Goal: Task Accomplishment & Management: Manage account settings

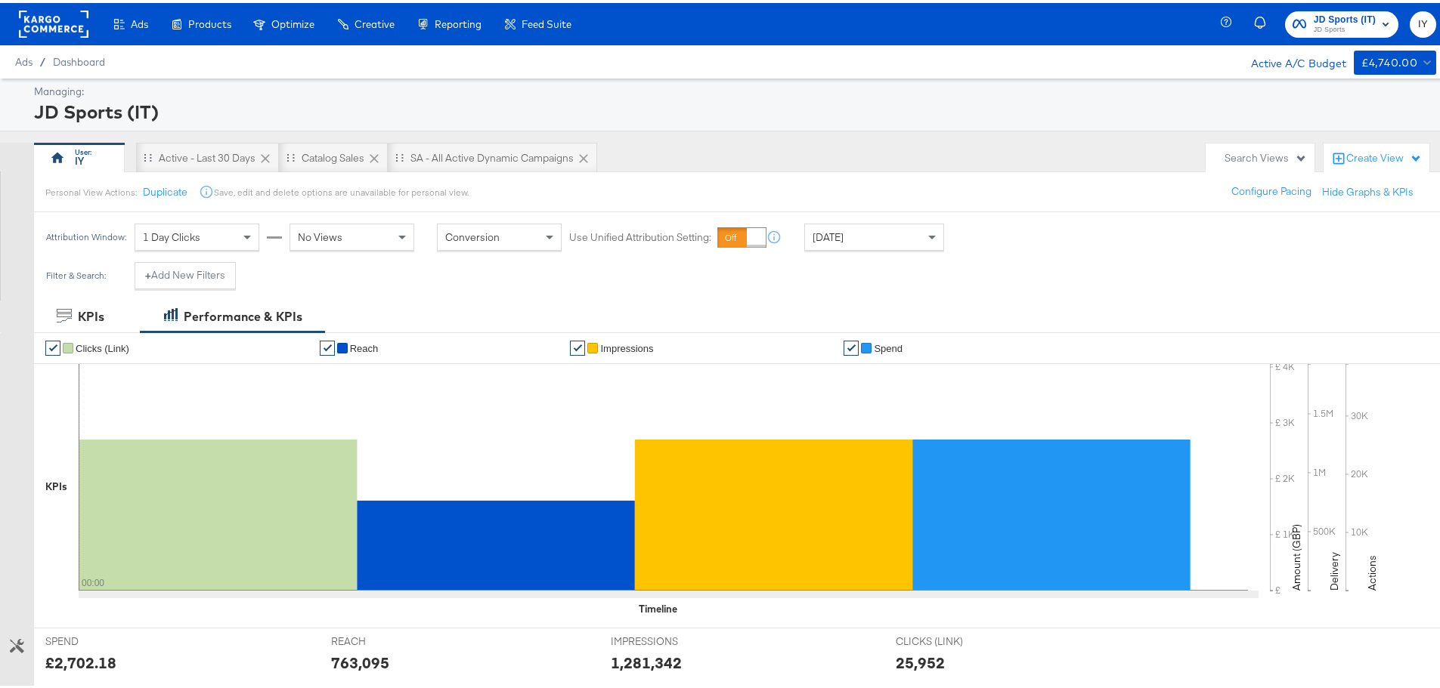
click at [1318, 25] on span "JD Sports" at bounding box center [1344, 27] width 62 height 12
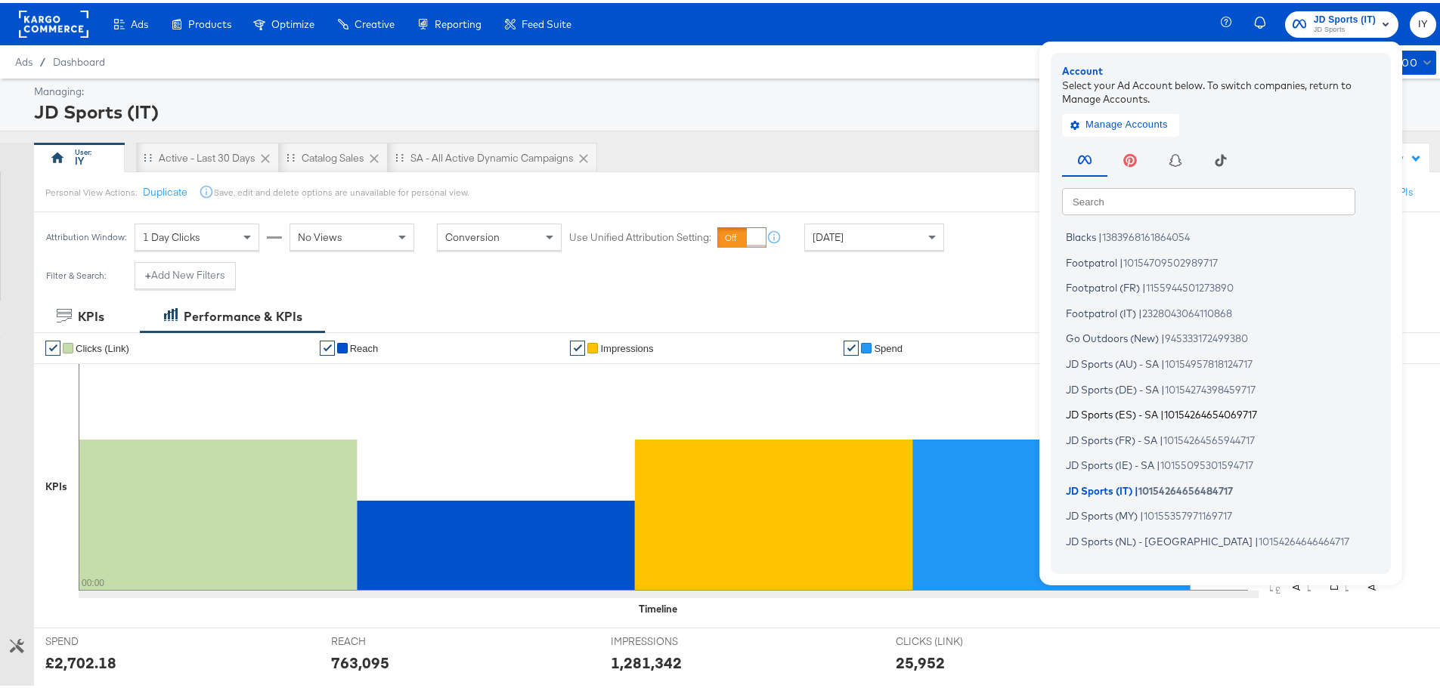
click at [1119, 414] on span "JD Sports (ES) - SA" at bounding box center [1112, 412] width 92 height 12
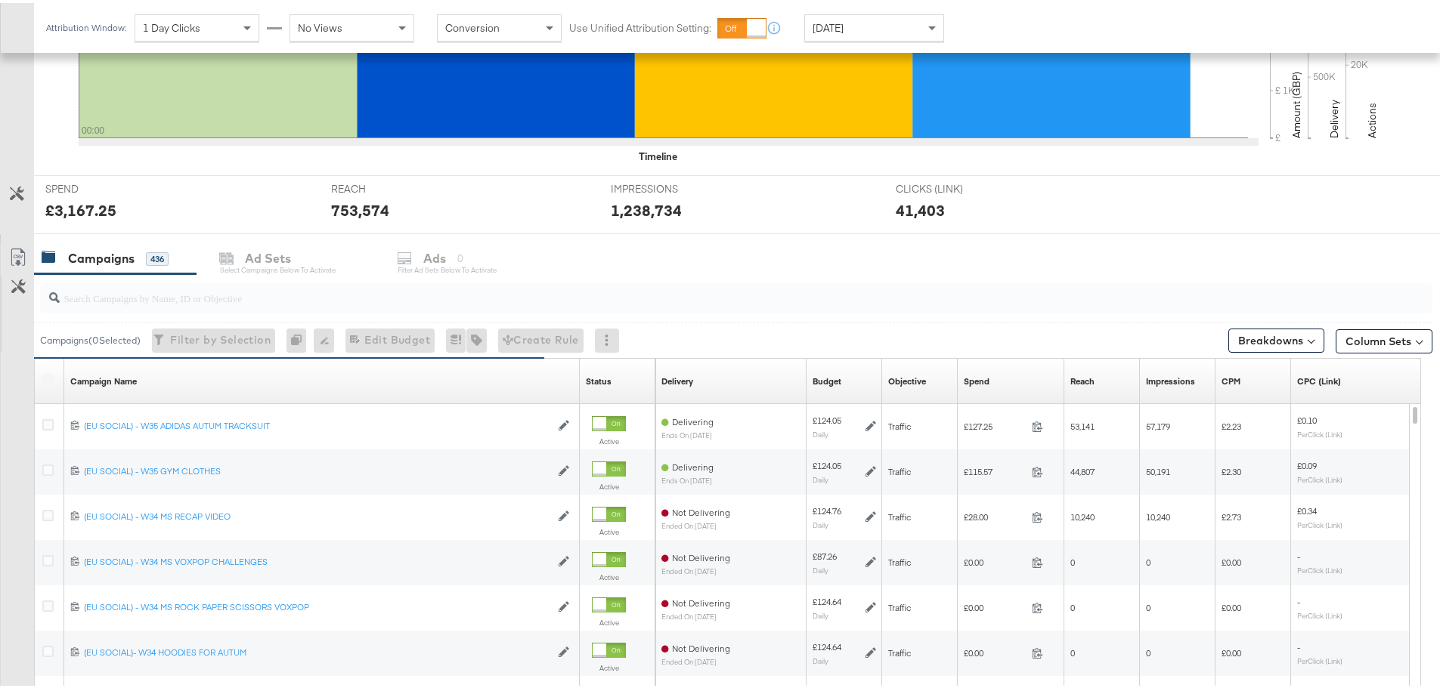
scroll to position [453, 0]
click at [128, 290] on input "search" at bounding box center [682, 288] width 1245 height 29
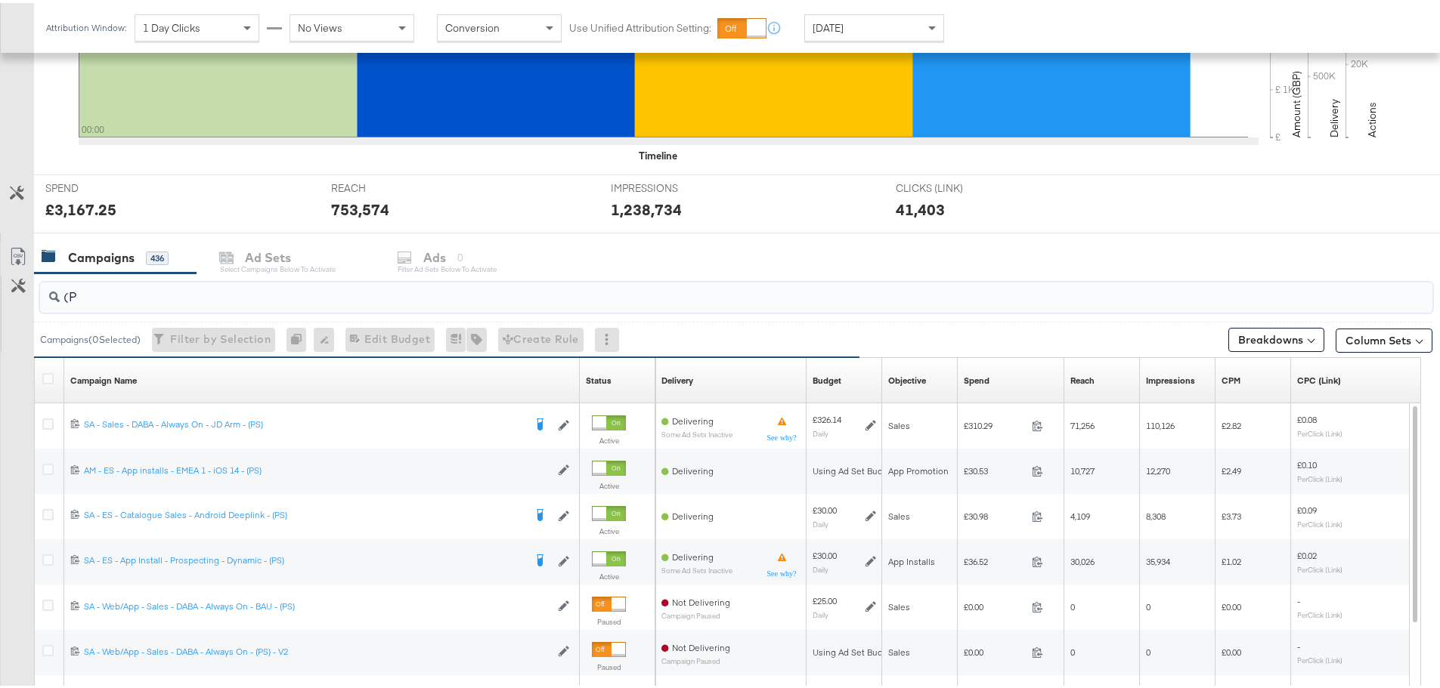
type input "("
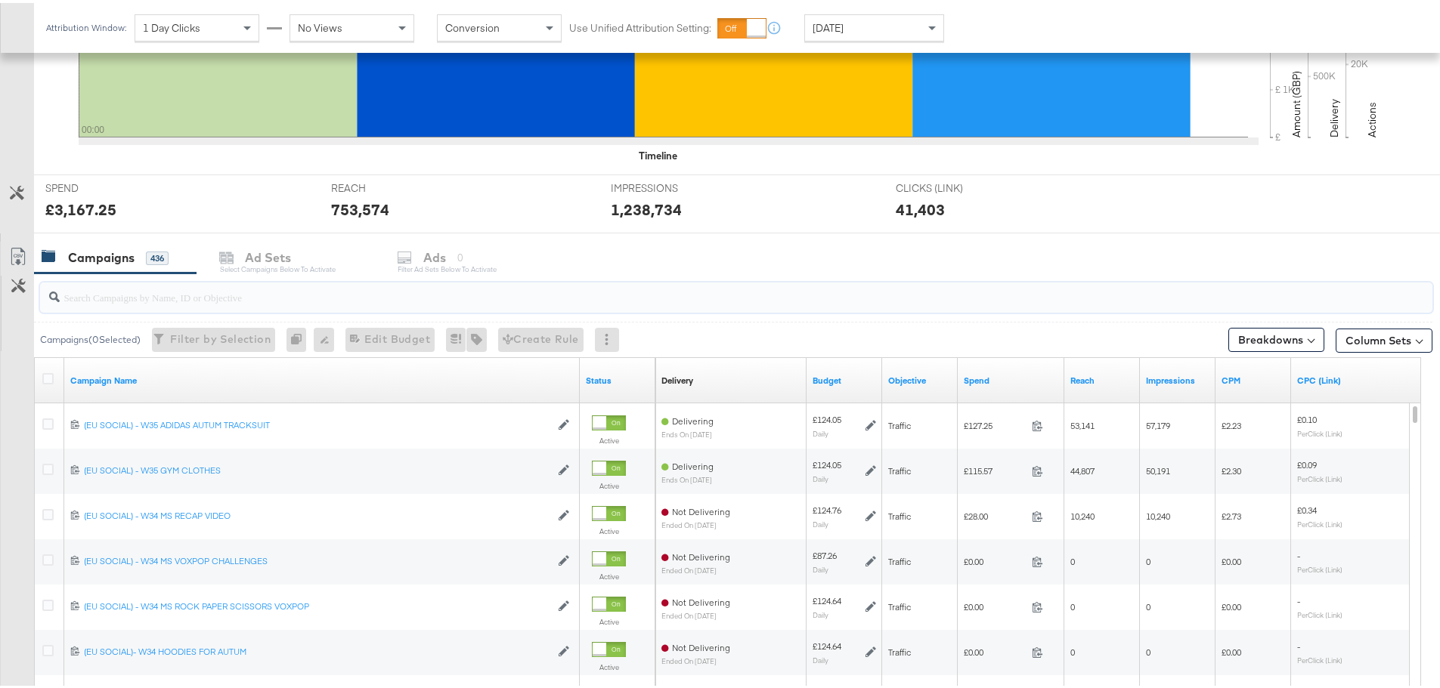
type input "("
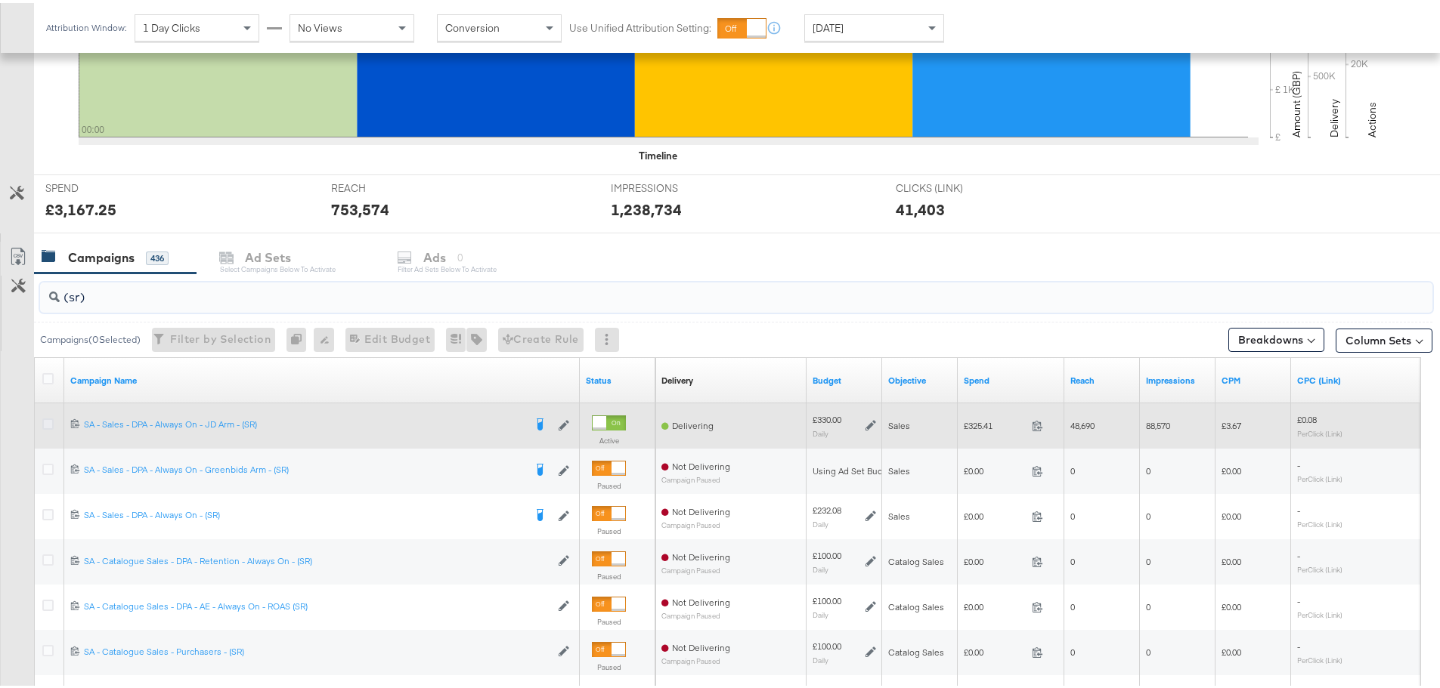
type input "(sr)"
click at [46, 422] on icon at bounding box center [47, 421] width 11 height 11
click at [0, 0] on input "checkbox" at bounding box center [0, 0] width 0 height 0
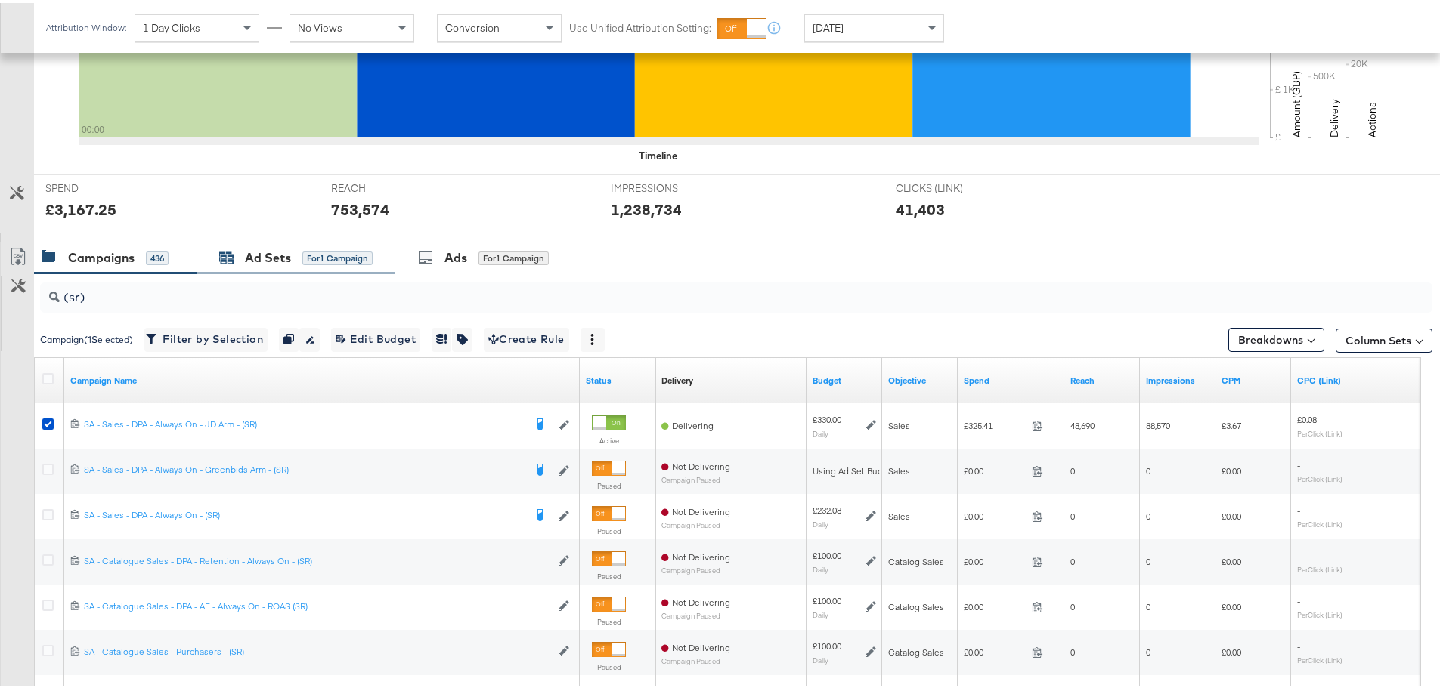
click at [243, 247] on div "Ad Sets for 1 Campaign" at bounding box center [295, 254] width 153 height 17
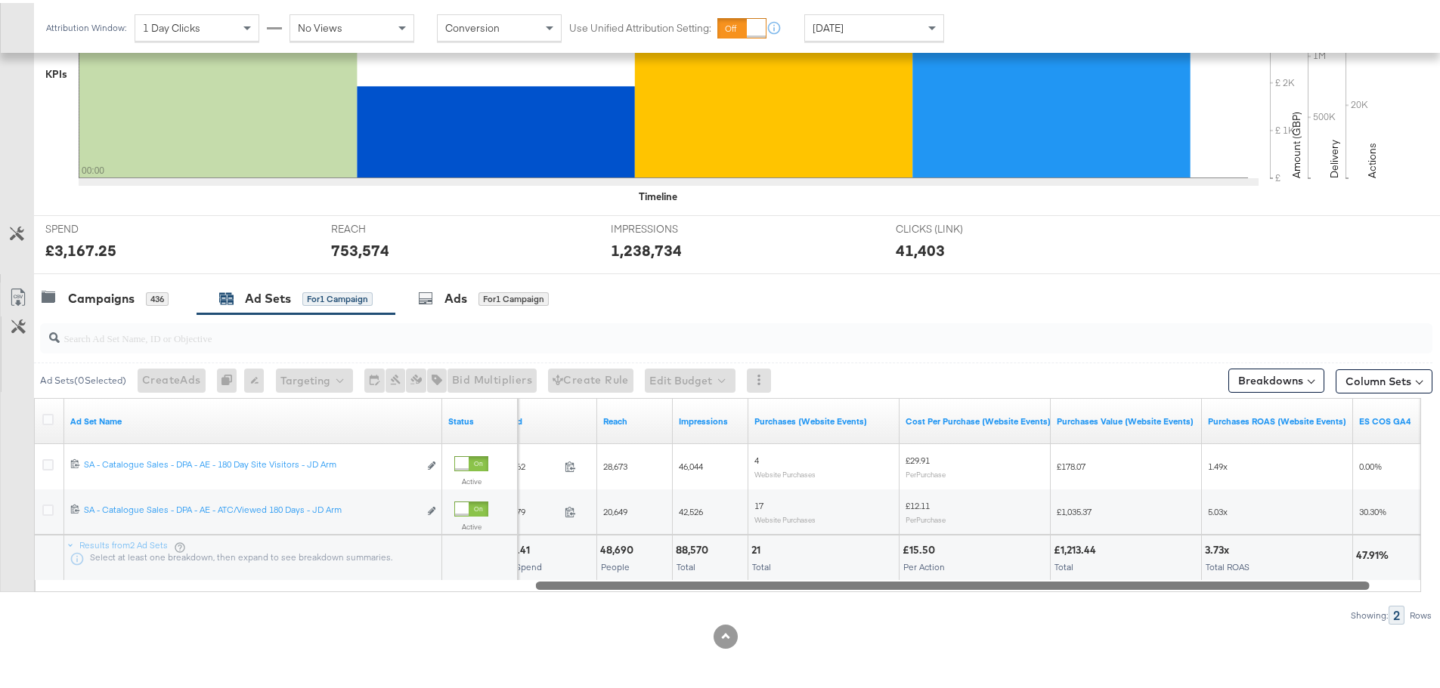
drag, startPoint x: 446, startPoint y: 585, endPoint x: 1193, endPoint y: 595, distance: 747.4
click at [1193, 595] on div "Ad Sets ( 0 Selected) Create Ads At least one ad set must be selected 0 Rename …" at bounding box center [716, 466] width 1432 height 311
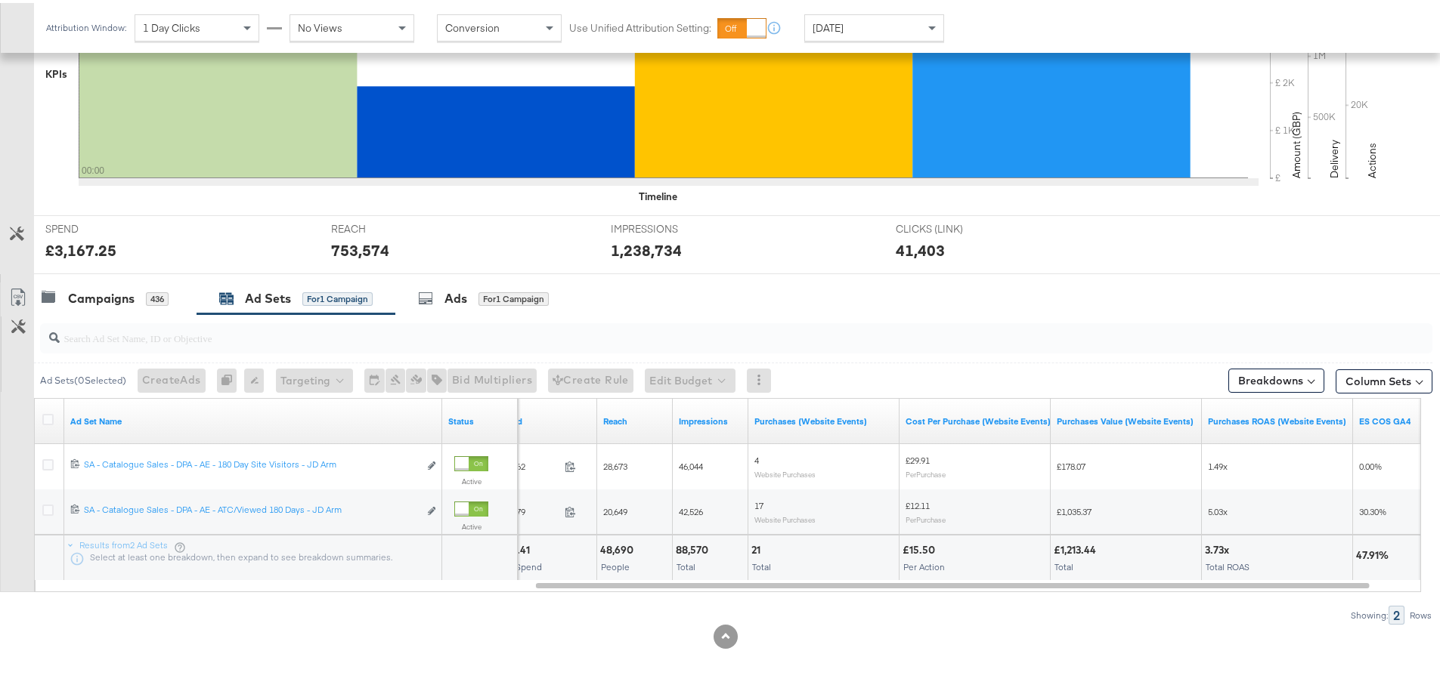
click at [1183, 599] on div "Ad Sets ( 0 Selected) Create Ads At least one ad set must be selected 0 Rename …" at bounding box center [716, 466] width 1432 height 311
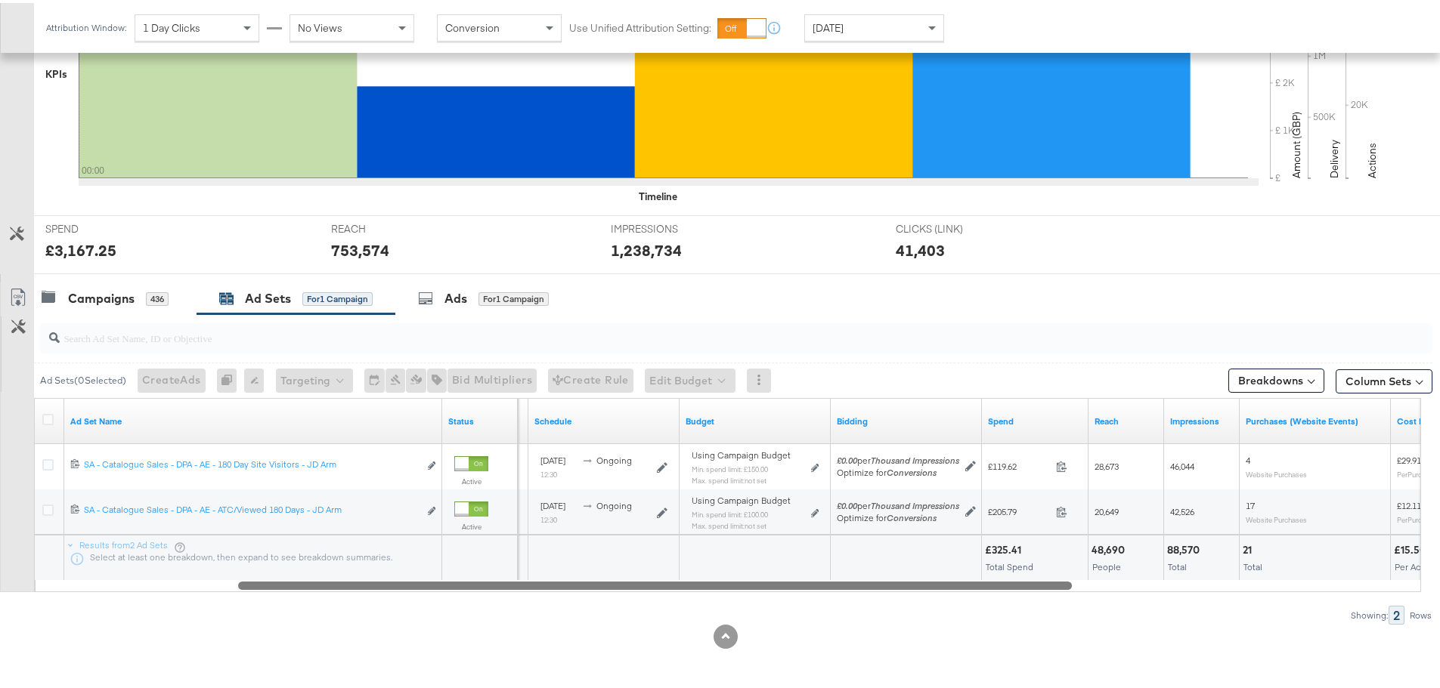
drag, startPoint x: 1311, startPoint y: 583, endPoint x: 960, endPoint y: 597, distance: 350.9
click at [960, 597] on div "Ad Sets ( 0 Selected) Create Ads At least one ad set must be selected 0 Rename …" at bounding box center [716, 466] width 1432 height 311
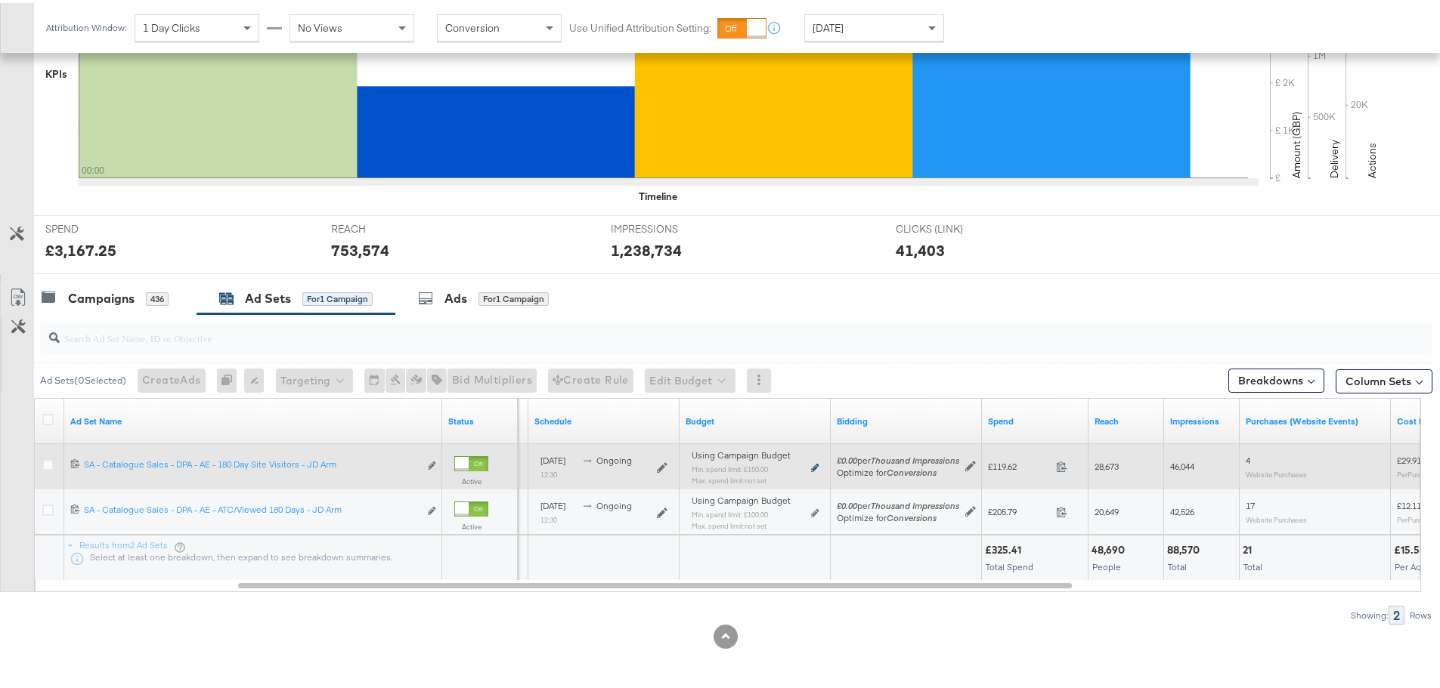
click at [814, 467] on icon at bounding box center [815, 465] width 8 height 8
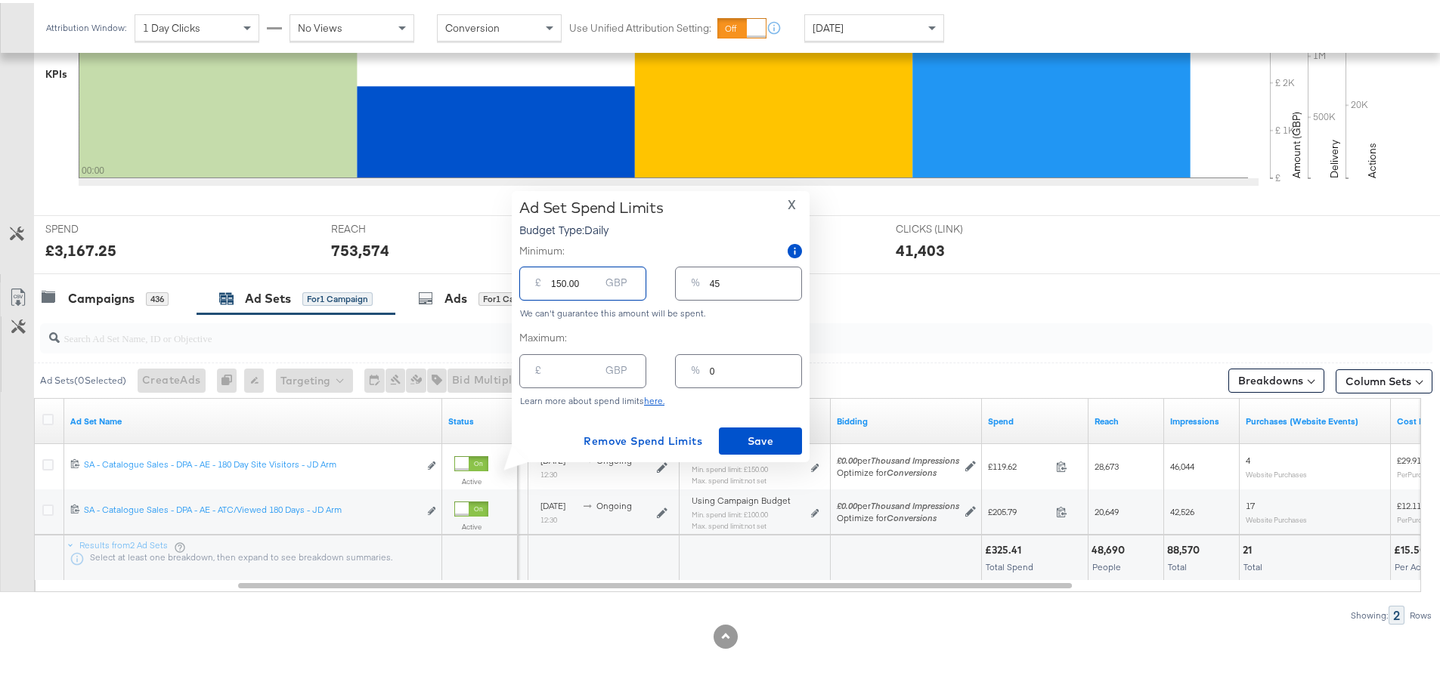
drag, startPoint x: 580, startPoint y: 281, endPoint x: 464, endPoint y: 274, distance: 116.6
click at [464, 274] on div "Managing: JD Sports (ES) IY Advantage - Iqra SP only - Iqra SR only - Iqra All …" at bounding box center [725, 175] width 1451 height 1025
type input "5"
type input "2"
type input "50"
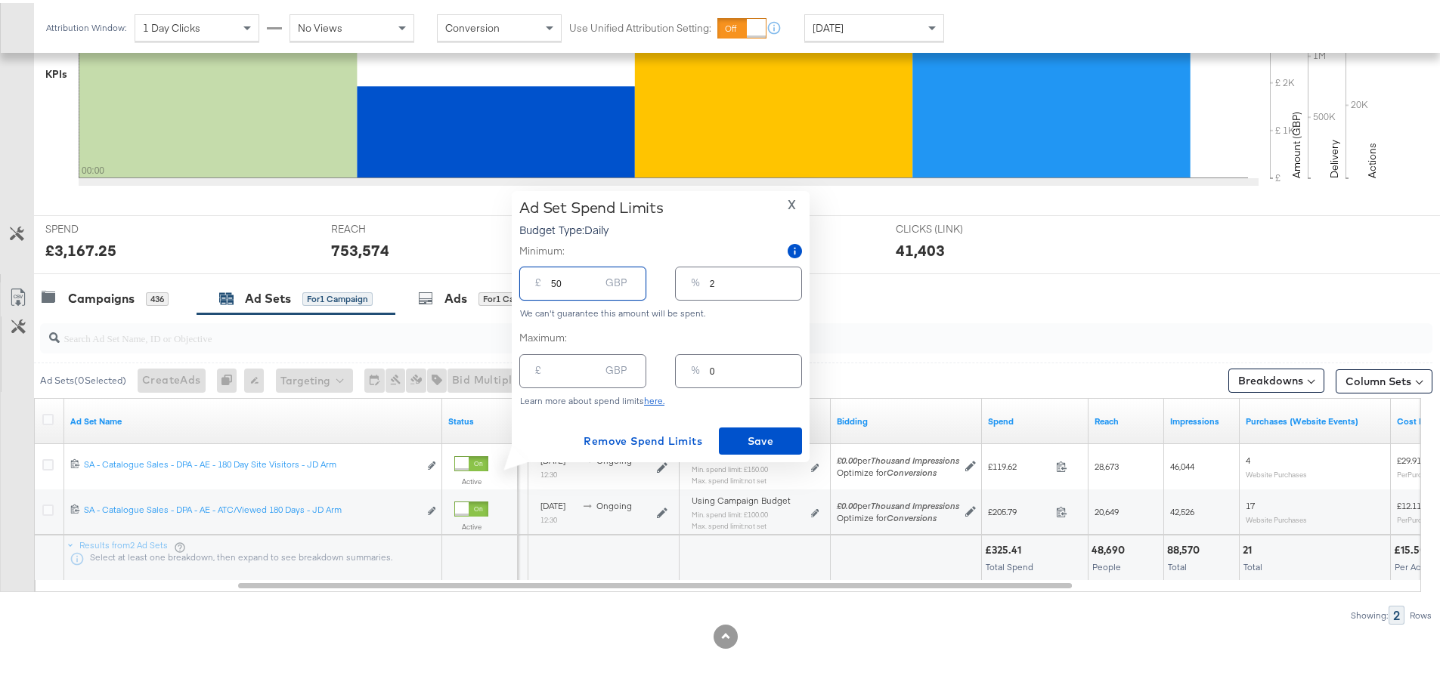
type input "15"
type input "50.00"
click at [759, 441] on span "Save" at bounding box center [760, 438] width 71 height 19
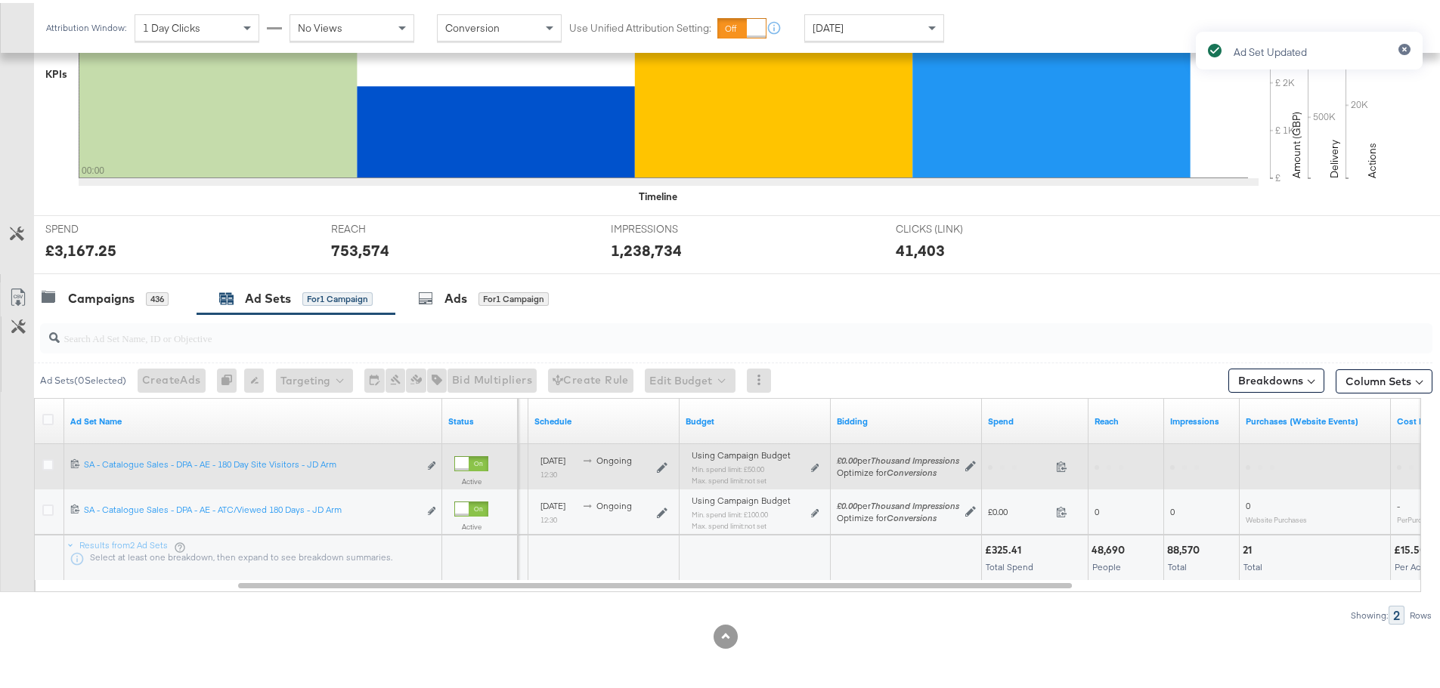
click at [133, 271] on div at bounding box center [759, 271] width 1451 height 1
click at [138, 294] on div "Campaigns 436" at bounding box center [105, 295] width 127 height 17
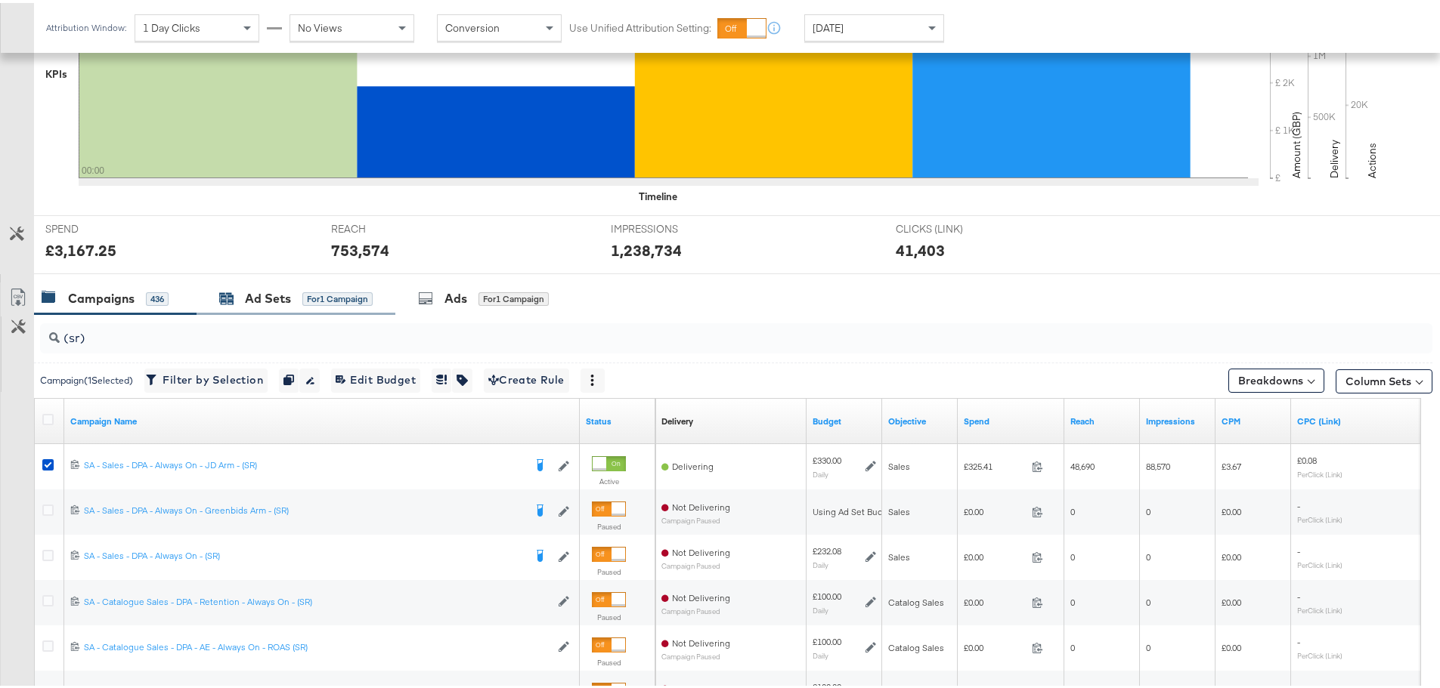
click at [294, 297] on div "Ad Sets for 1 Campaign" at bounding box center [295, 295] width 153 height 17
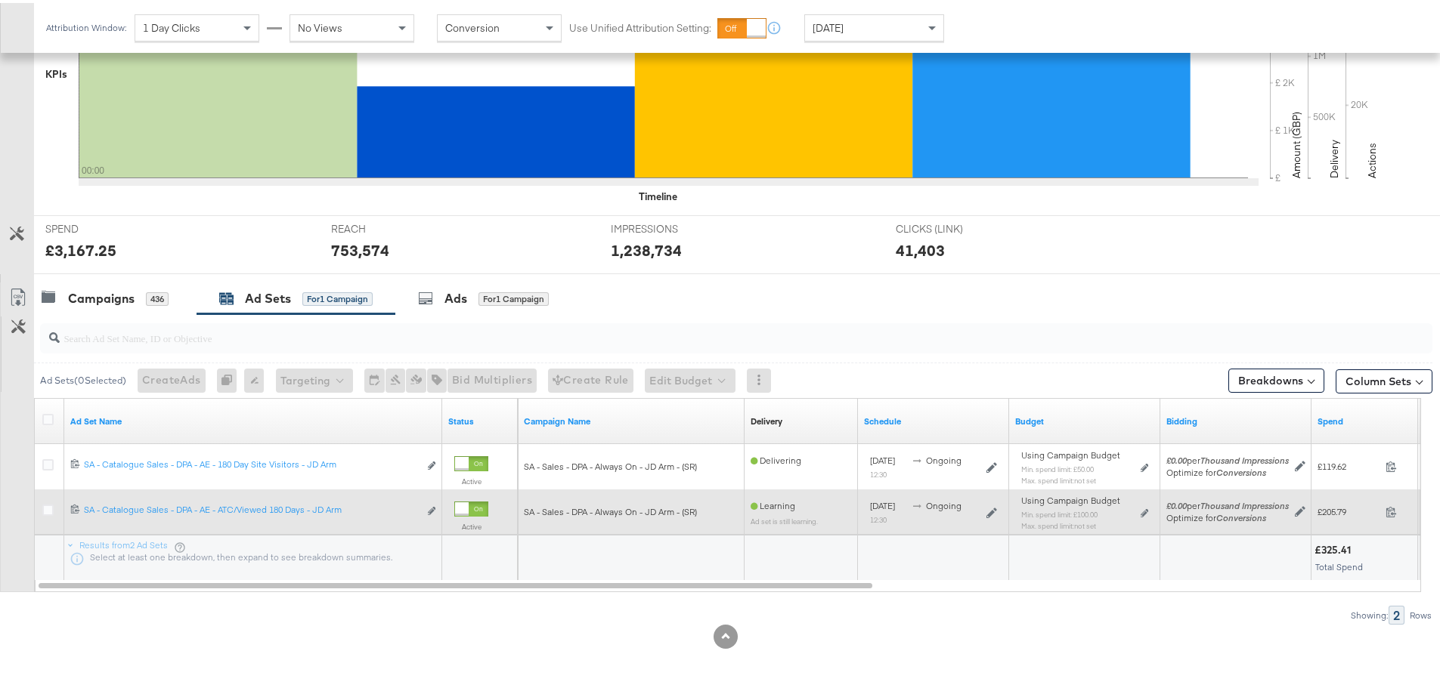
click at [1149, 507] on div "Using Campaign Budget Min. spend limit: £100.00 Max. spend limit : not set Edit…" at bounding box center [1084, 517] width 139 height 48
click at [1145, 509] on icon at bounding box center [1144, 510] width 8 height 8
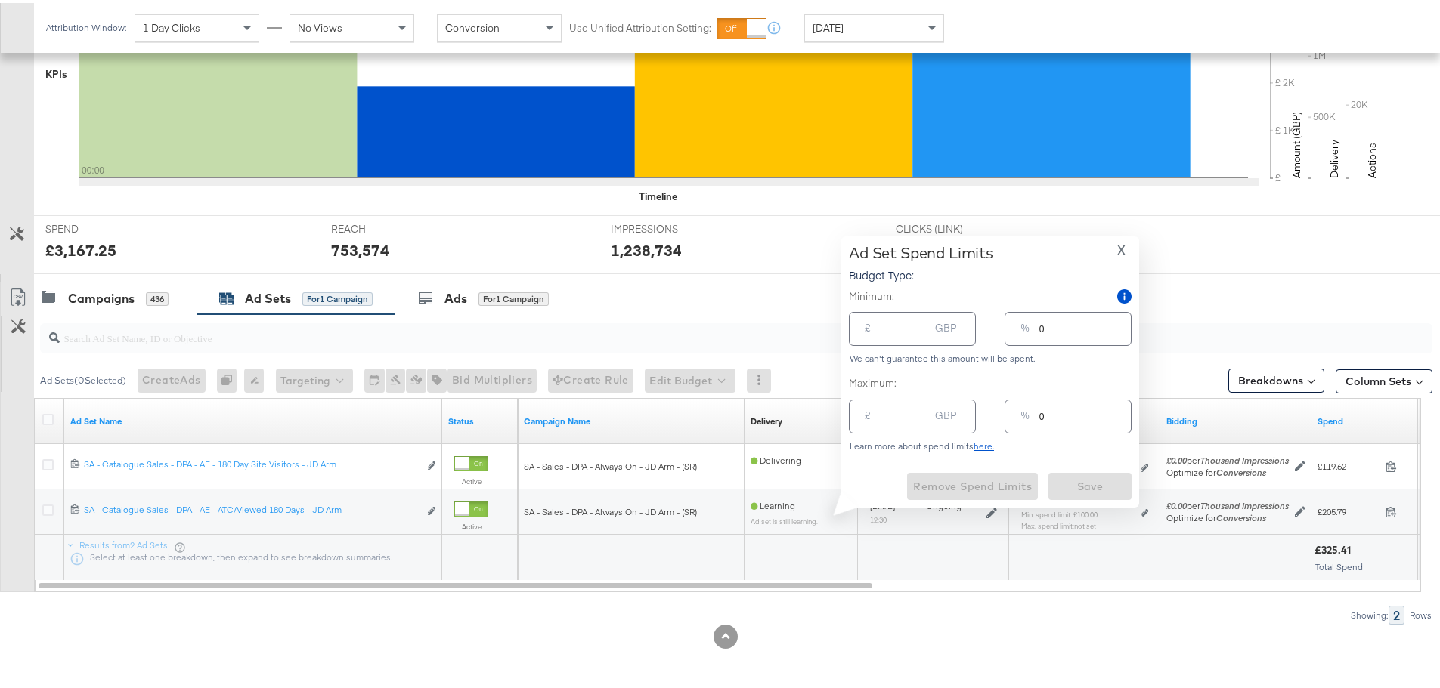
type input "100.00"
type input "30"
type input "99"
drag, startPoint x: 917, startPoint y: 330, endPoint x: 812, endPoint y: 319, distance: 105.6
type input "103"
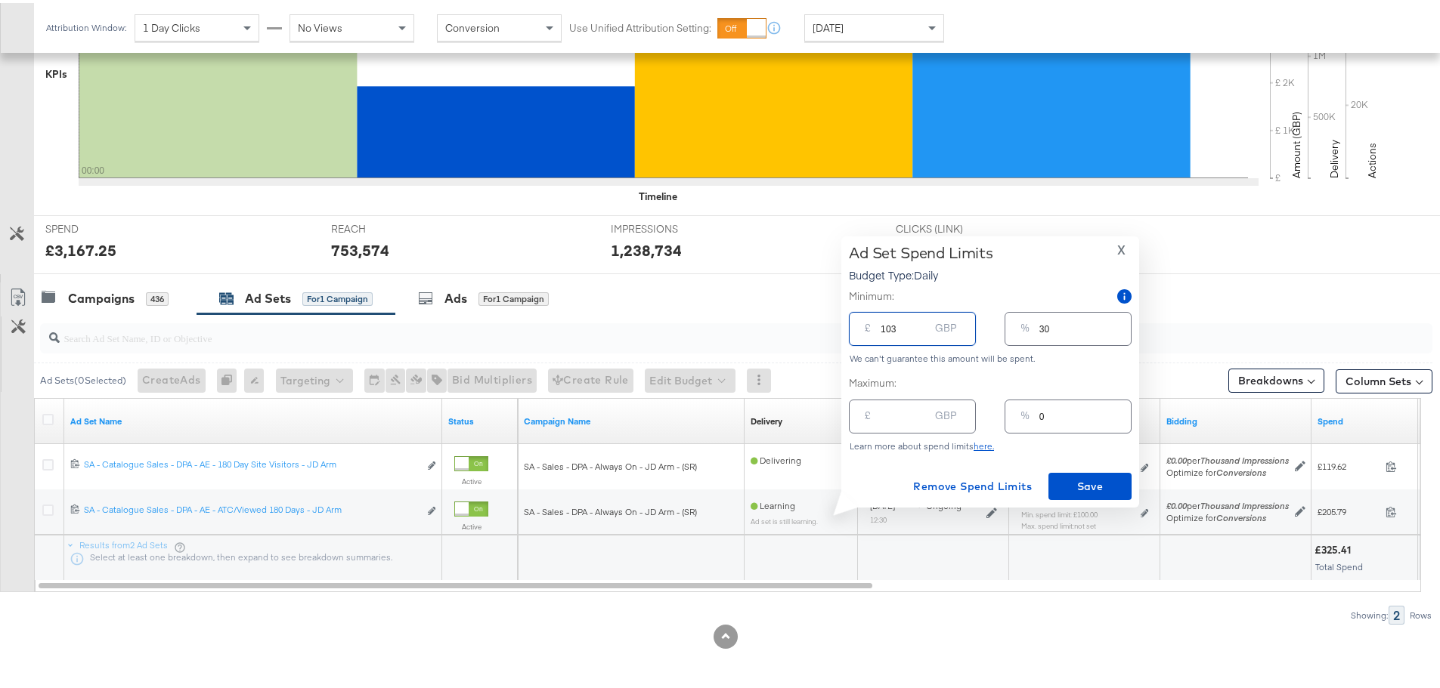
click at [880, 319] on input "103" at bounding box center [904, 320] width 48 height 32
type input "31"
drag, startPoint x: 911, startPoint y: 320, endPoint x: 830, endPoint y: 320, distance: 80.1
click at [815, 330] on div "Managing: JD Sports (ES) IY Advantage - Iqra SP only - Iqra SR only - Iqra All …" at bounding box center [725, 175] width 1451 height 1025
type input "5"
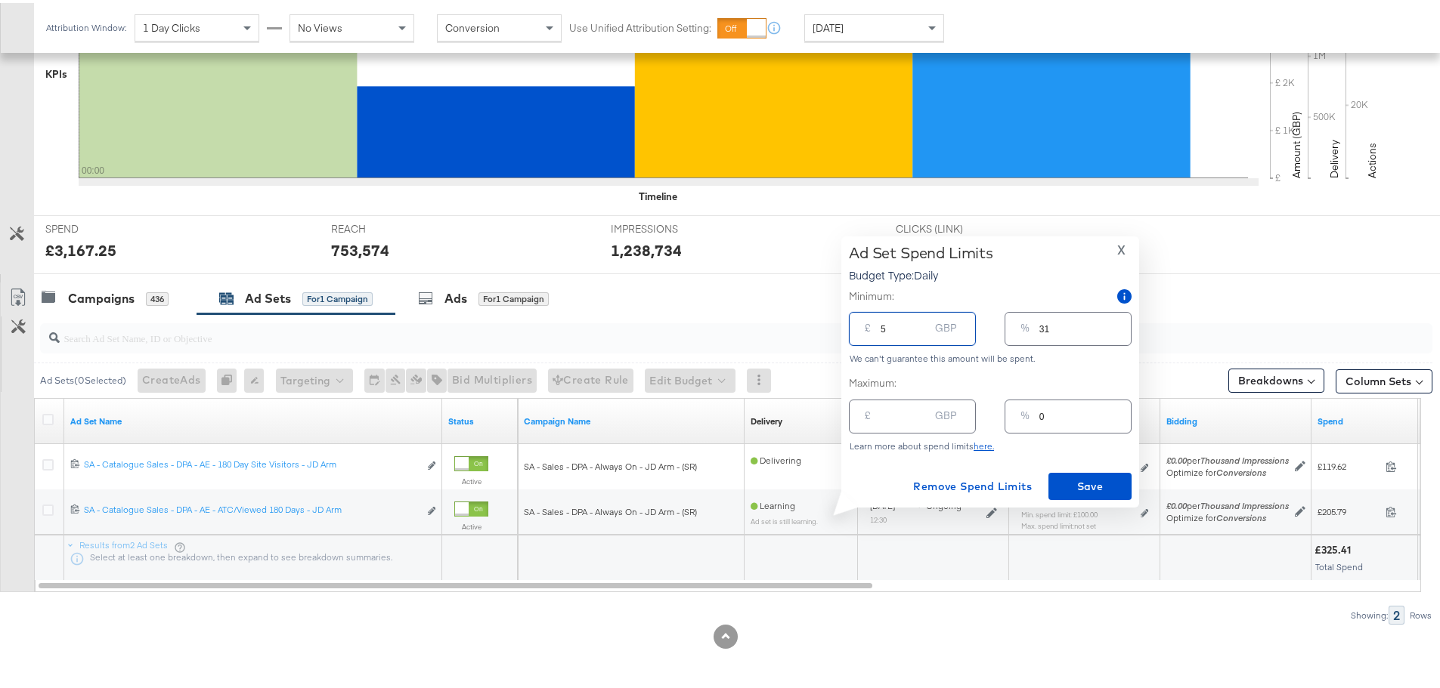
type input "2"
type input "50"
type input "15"
type input "50.00"
click at [1087, 487] on span "Save" at bounding box center [1089, 484] width 71 height 19
